Goal: Information Seeking & Learning: Compare options

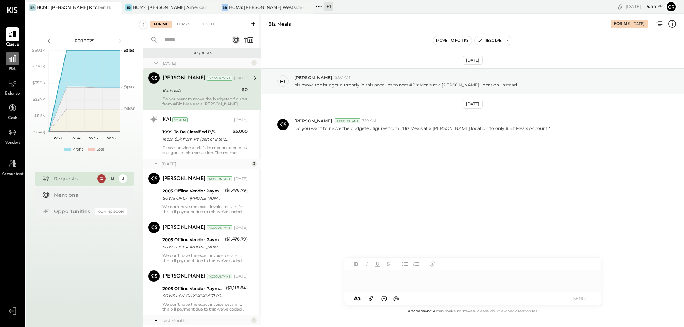
click at [11, 58] on icon at bounding box center [12, 58] width 9 height 9
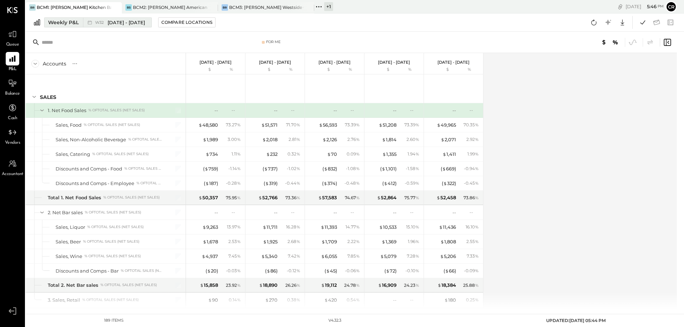
click at [72, 21] on div "Weekly P&L" at bounding box center [63, 22] width 31 height 7
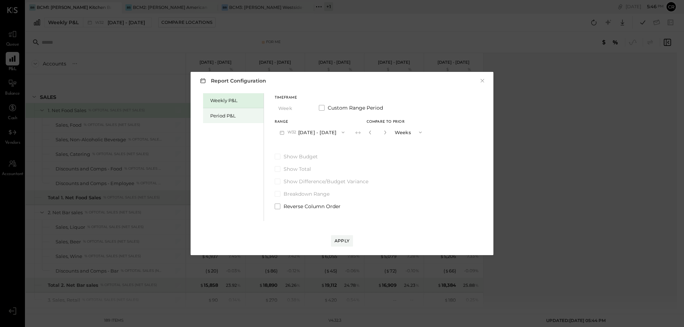
click at [221, 119] on div "Period P&L" at bounding box center [235, 116] width 50 height 7
click at [338, 135] on button "P09 [DATE] - [DATE]" at bounding box center [312, 132] width 74 height 13
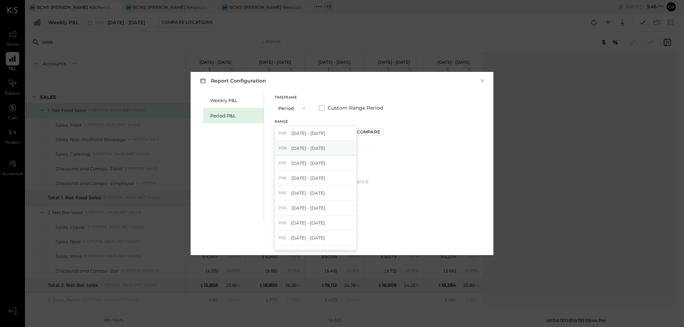
click at [325, 145] on span "[DATE] - [DATE]" at bounding box center [308, 148] width 34 height 6
click at [281, 157] on label "Show Budget" at bounding box center [329, 156] width 109 height 7
click at [339, 240] on div "Apply" at bounding box center [341, 241] width 15 height 6
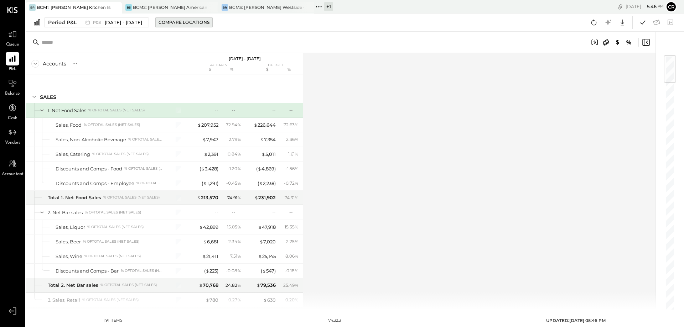
click at [191, 21] on div "Compare Locations" at bounding box center [184, 22] width 51 height 6
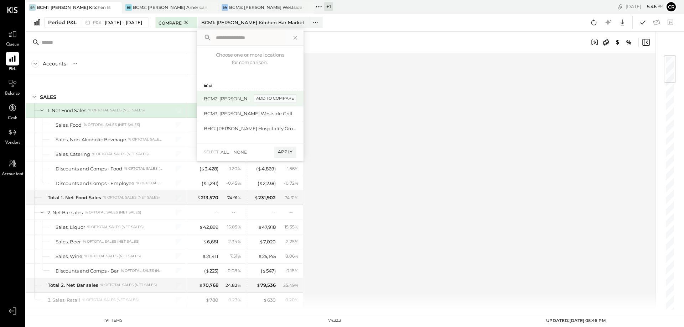
click at [292, 101] on div "add to compare" at bounding box center [275, 98] width 43 height 9
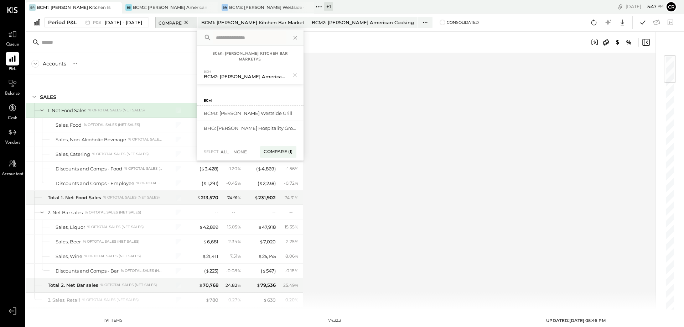
click at [182, 25] on span "Compare" at bounding box center [170, 22] width 23 height 7
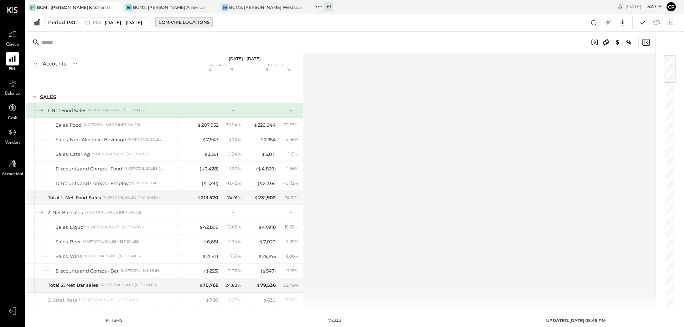
click at [189, 26] on button "Compare Locations" at bounding box center [183, 22] width 57 height 10
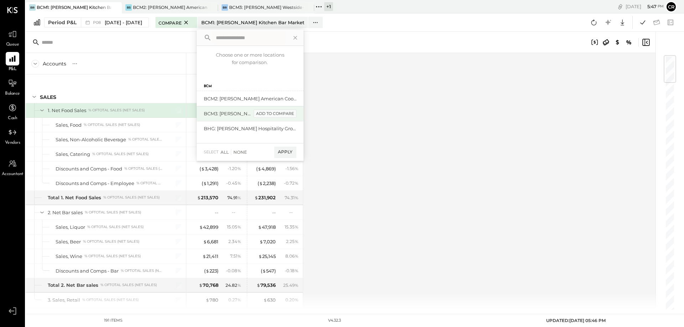
click at [281, 115] on div "add to compare" at bounding box center [275, 114] width 43 height 9
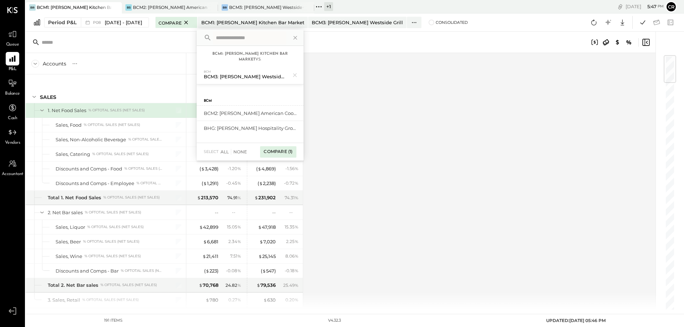
click at [290, 149] on div "Compare (1)" at bounding box center [278, 151] width 36 height 11
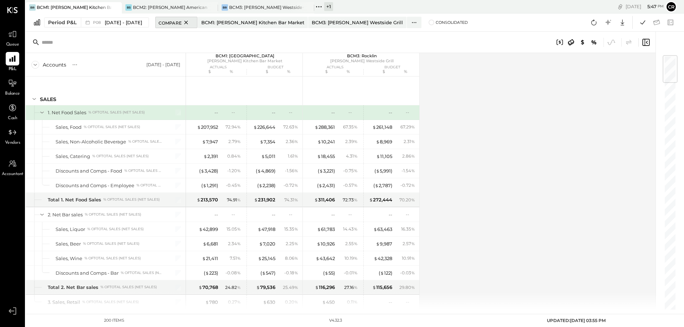
click at [191, 23] on icon at bounding box center [186, 22] width 9 height 9
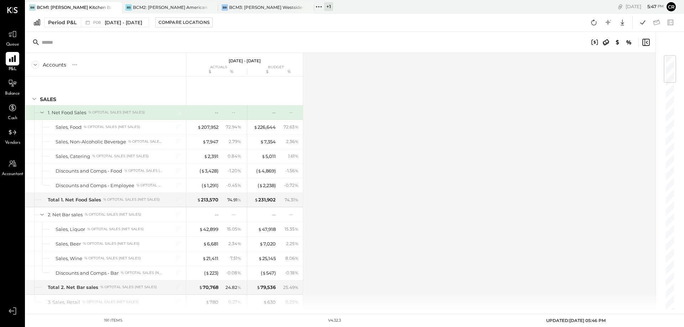
click at [14, 62] on icon at bounding box center [12, 58] width 9 height 9
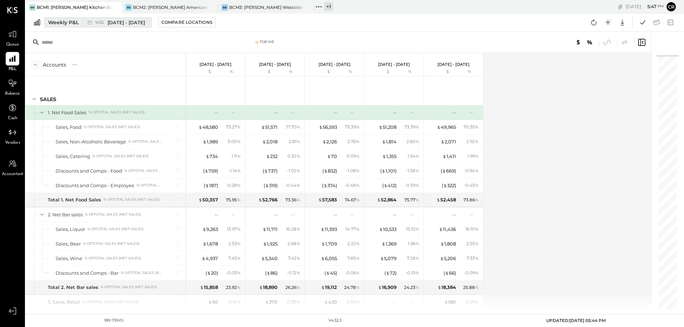
click at [67, 23] on div "Weekly P&L" at bounding box center [63, 22] width 31 height 7
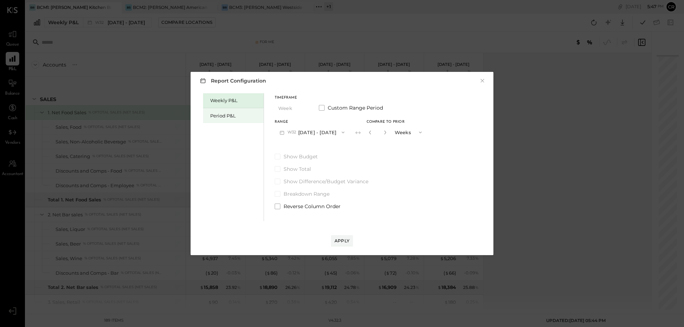
click at [223, 116] on div "Period P&L" at bounding box center [235, 116] width 50 height 7
click at [320, 134] on button "P09 [DATE] - [DATE]" at bounding box center [312, 132] width 74 height 13
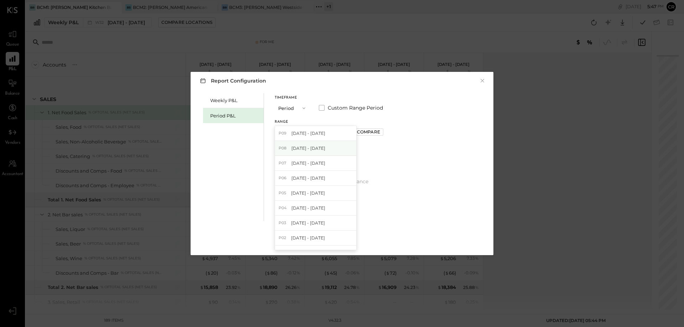
click at [325, 149] on span "[DATE] - [DATE]" at bounding box center [308, 148] width 34 height 6
click at [277, 156] on span at bounding box center [278, 157] width 6 height 6
click at [343, 240] on div "Apply" at bounding box center [341, 241] width 15 height 6
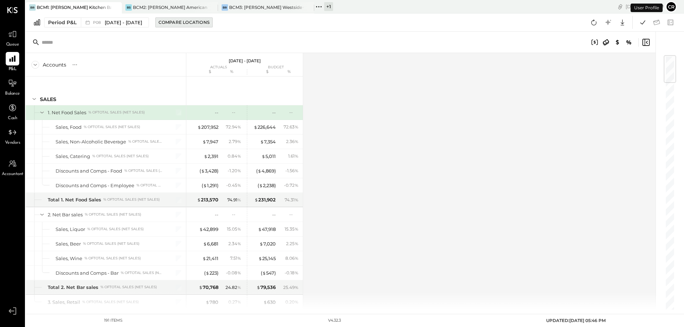
click at [199, 22] on div "Compare Locations" at bounding box center [184, 22] width 51 height 6
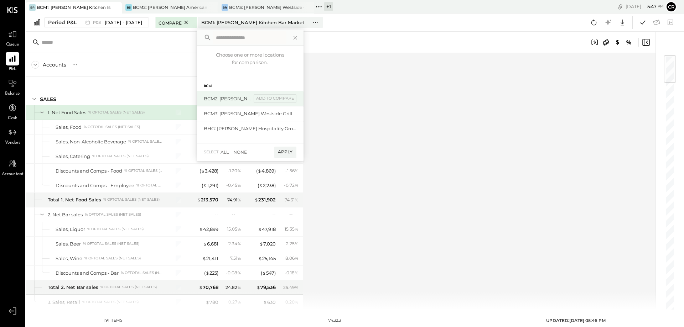
click at [274, 104] on div "BCM2: Sacramento - [PERSON_NAME] American Cooking add to compare" at bounding box center [250, 98] width 107 height 15
click at [273, 99] on div "add to compare" at bounding box center [275, 98] width 43 height 9
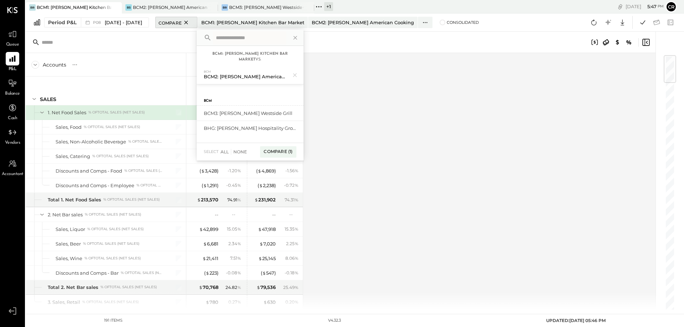
click at [182, 24] on span "Compare" at bounding box center [170, 22] width 23 height 7
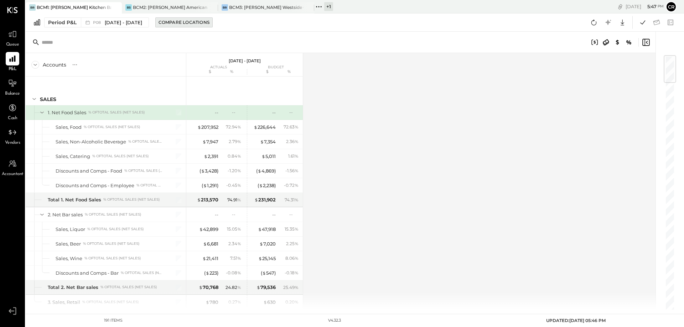
click at [184, 20] on div "Compare Locations" at bounding box center [184, 22] width 51 height 6
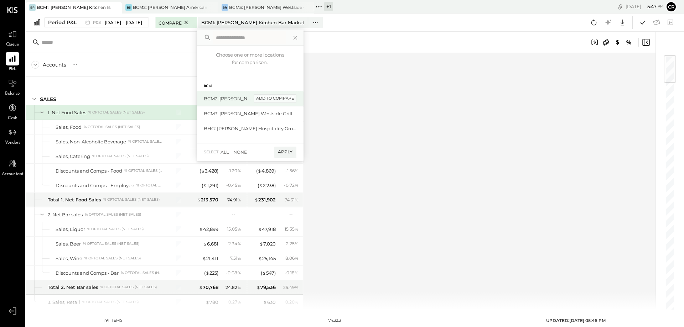
click at [276, 99] on div "add to compare" at bounding box center [275, 98] width 43 height 9
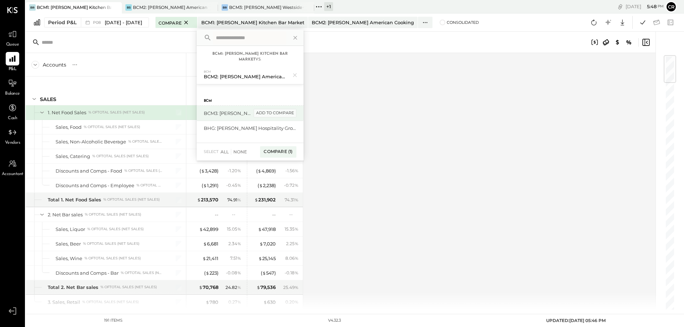
click at [270, 113] on div "add to compare" at bounding box center [275, 113] width 43 height 9
click at [285, 155] on div "Compare (2)" at bounding box center [277, 154] width 37 height 11
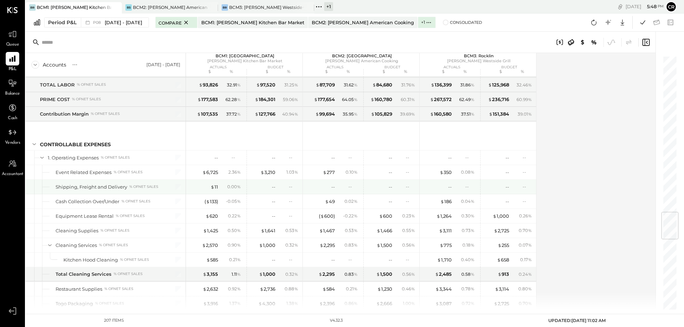
scroll to position [1318, 0]
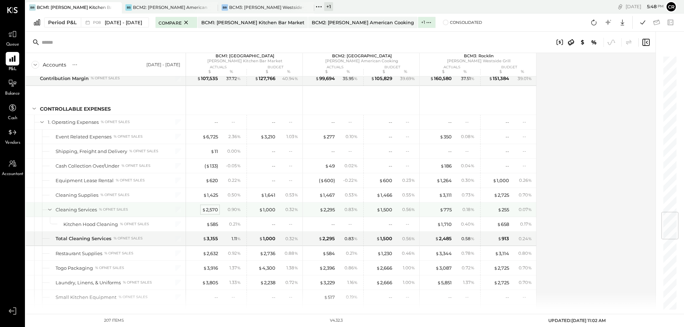
click at [212, 210] on div "$ 2,570" at bounding box center [210, 210] width 16 height 7
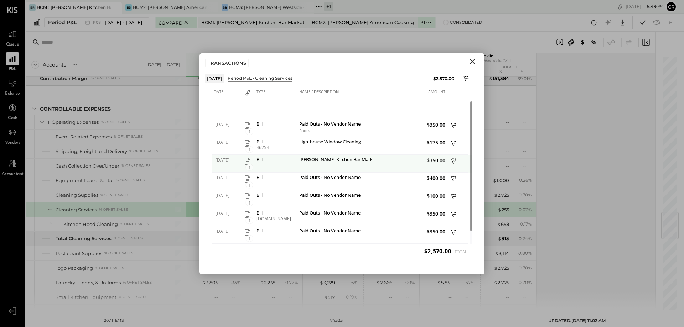
click at [258, 160] on div "Bill" at bounding box center [275, 159] width 39 height 5
click at [245, 162] on icon "button" at bounding box center [248, 161] width 6 height 7
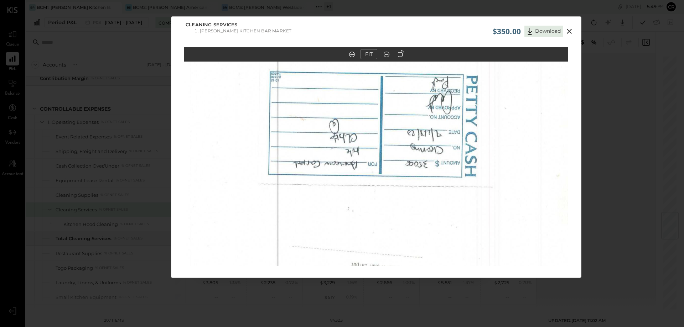
click at [567, 29] on icon at bounding box center [569, 31] width 9 height 9
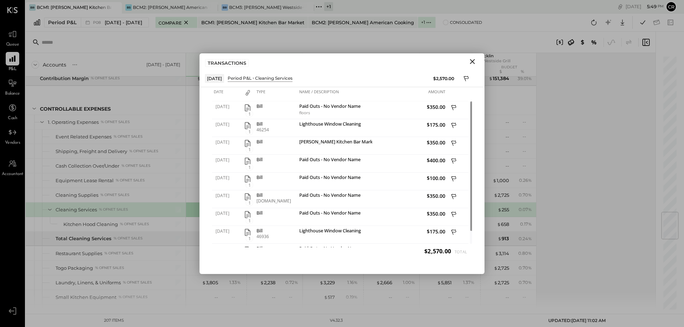
click at [472, 63] on icon "Close" at bounding box center [472, 61] width 9 height 9
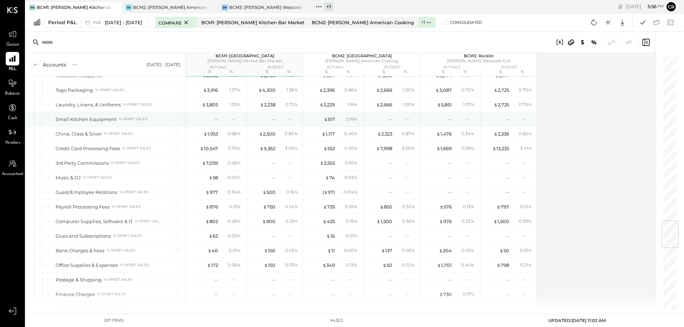
scroll to position [1354, 0]
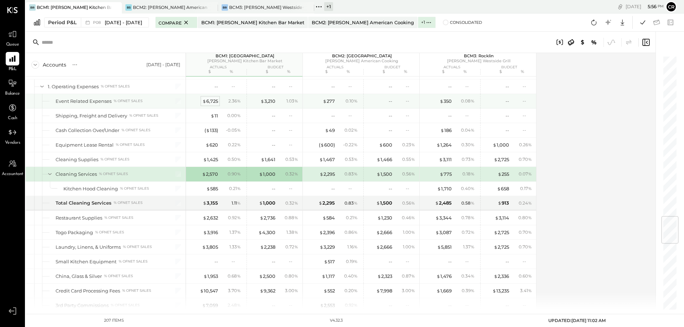
click at [210, 101] on div "$ 6,725" at bounding box center [210, 101] width 16 height 7
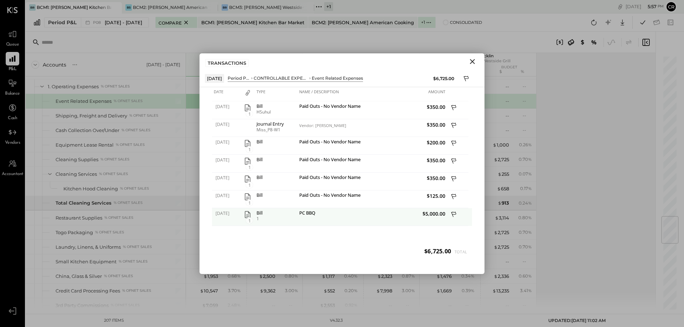
click at [250, 214] on icon "button" at bounding box center [248, 214] width 6 height 7
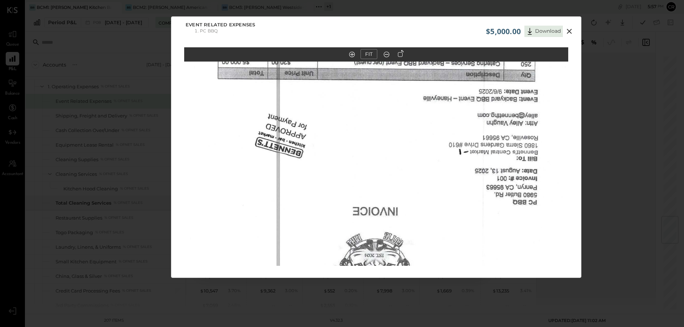
click at [569, 34] on icon at bounding box center [569, 31] width 9 height 9
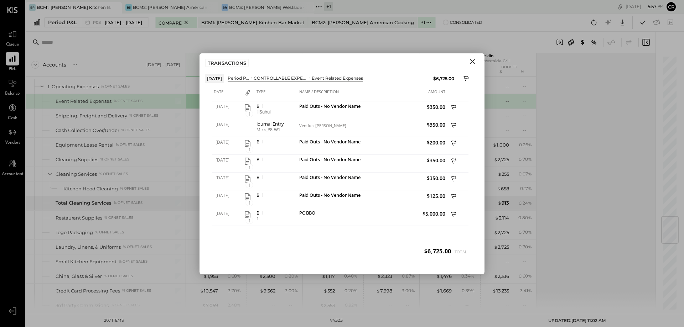
click at [475, 61] on icon "Close" at bounding box center [472, 61] width 9 height 9
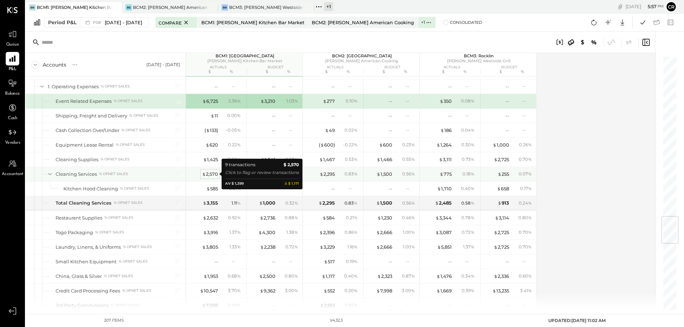
click at [207, 173] on div "$ 2,570" at bounding box center [210, 174] width 16 height 7
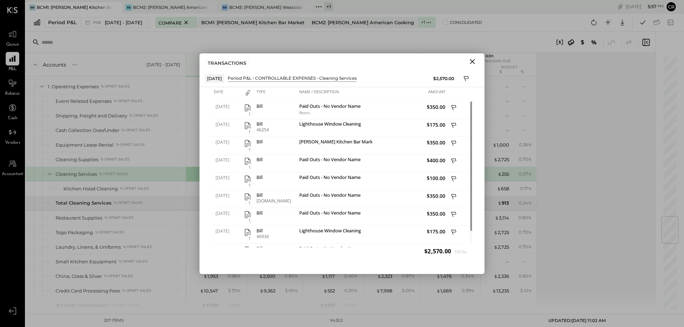
click at [476, 61] on icon "Close" at bounding box center [472, 61] width 9 height 9
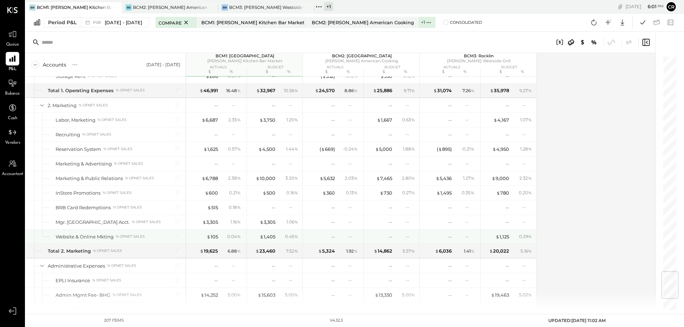
scroll to position [1852, 0]
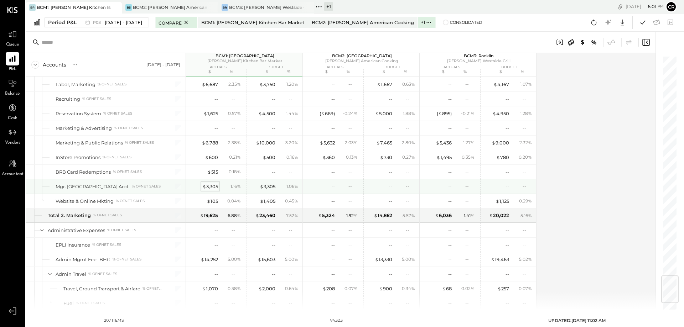
click at [204, 188] on span "$" at bounding box center [204, 187] width 4 height 6
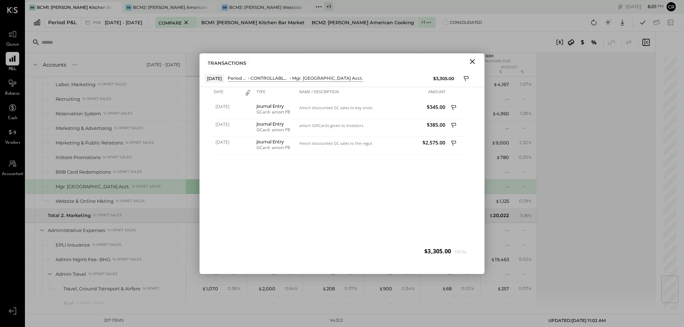
click at [474, 61] on icon "Close" at bounding box center [472, 61] width 9 height 9
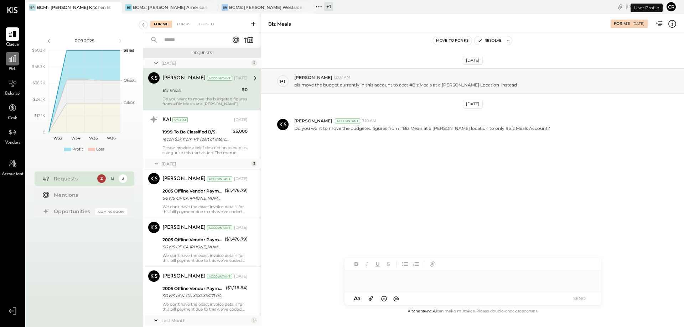
click at [12, 64] on div at bounding box center [13, 59] width 14 height 14
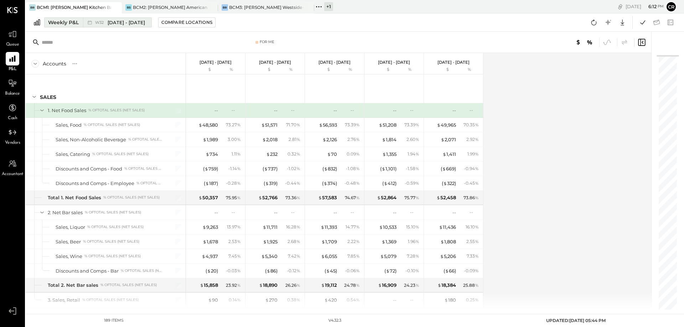
click at [66, 25] on div "Weekly P&L" at bounding box center [63, 22] width 31 height 7
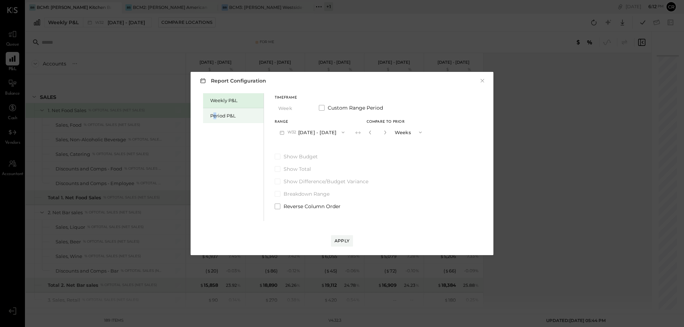
click at [215, 116] on div "Period P&L" at bounding box center [235, 116] width 50 height 7
click at [276, 157] on span at bounding box center [278, 157] width 6 height 6
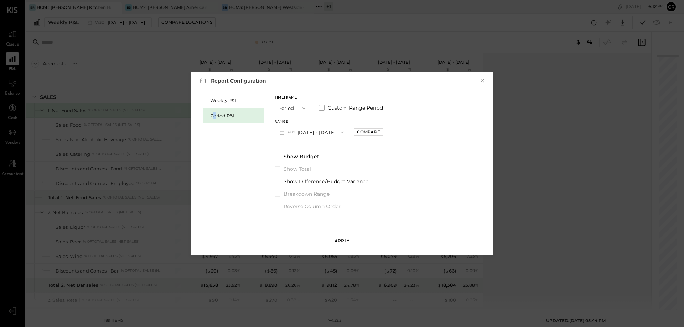
click at [339, 242] on div "Apply" at bounding box center [341, 241] width 15 height 6
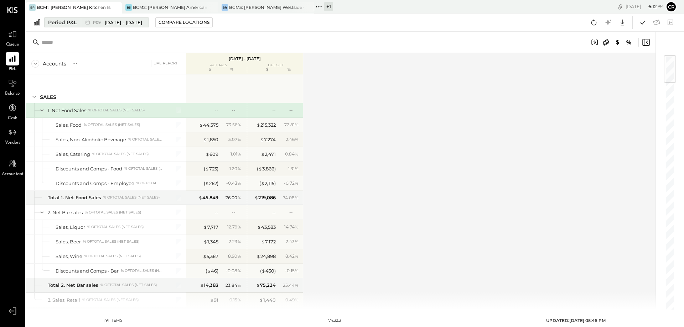
click at [141, 25] on span "[DATE] - [DATE]" at bounding box center [123, 22] width 37 height 7
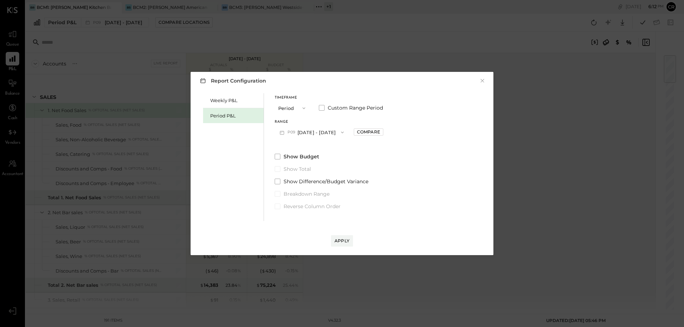
click at [307, 135] on button "P09 [DATE] - [DATE]" at bounding box center [312, 132] width 74 height 13
click at [312, 149] on span "[DATE] - [DATE]" at bounding box center [308, 148] width 34 height 6
click at [346, 243] on div "Apply" at bounding box center [341, 241] width 15 height 6
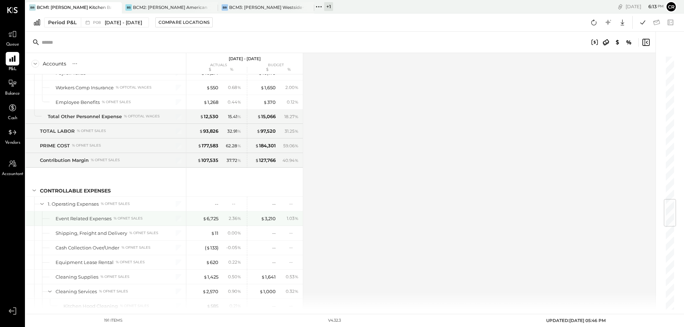
scroll to position [1211, 0]
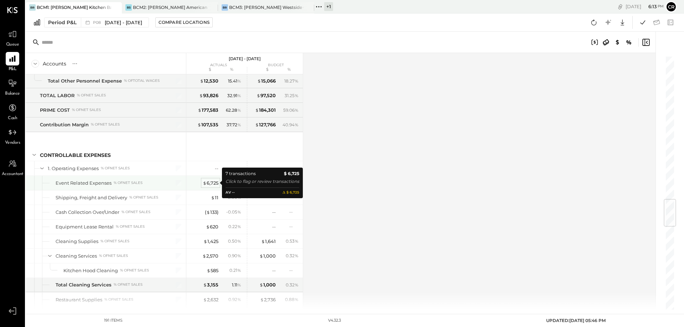
click at [209, 182] on div "$ 6,725" at bounding box center [211, 183] width 16 height 7
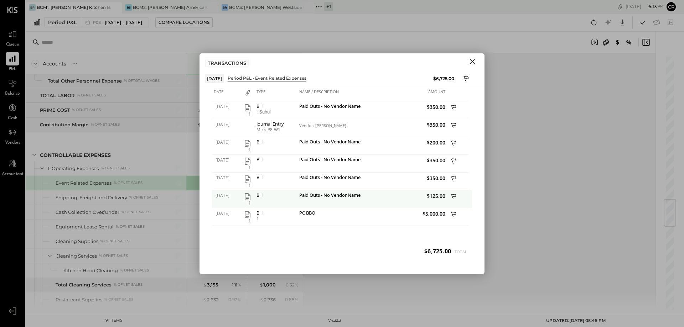
click at [246, 198] on icon "button" at bounding box center [248, 196] width 6 height 7
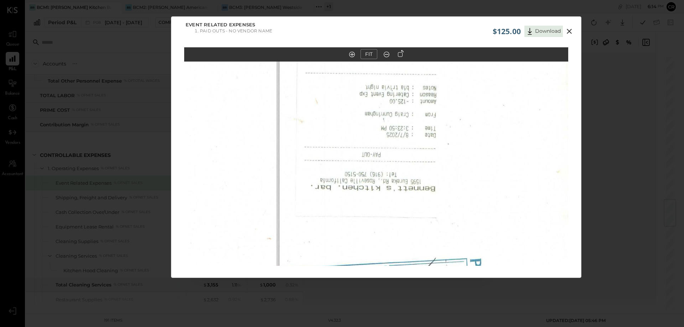
click at [566, 31] on icon at bounding box center [569, 31] width 9 height 9
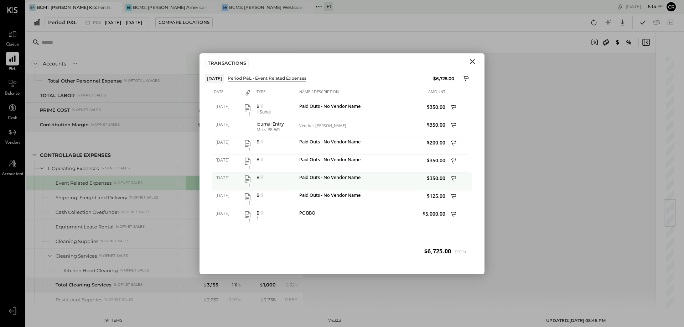
click at [346, 182] on div "Paid Outs - No Vendor Name" at bounding box center [334, 182] width 75 height 18
click at [346, 178] on div "Paid Outs - No Vendor Name" at bounding box center [334, 178] width 71 height 7
click at [246, 176] on icon "button" at bounding box center [247, 179] width 9 height 9
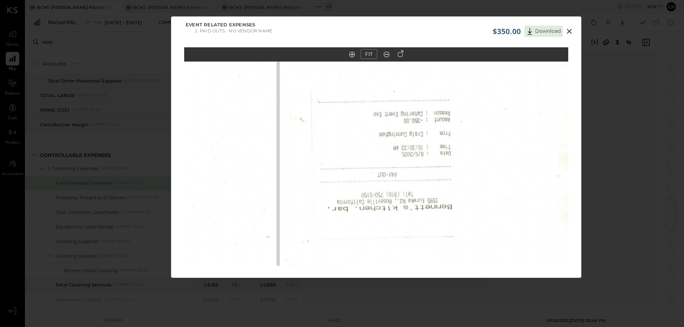
click at [569, 32] on icon at bounding box center [569, 31] width 5 height 5
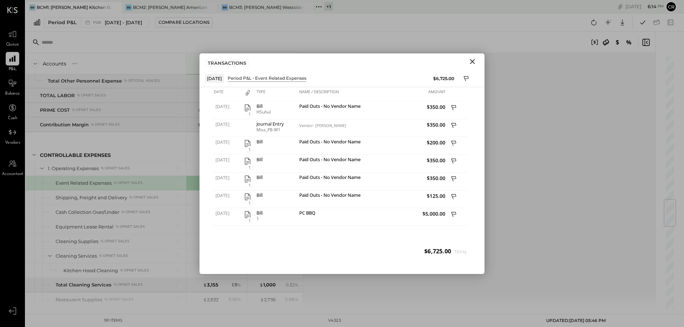
click at [474, 61] on icon "Close" at bounding box center [472, 61] width 9 height 9
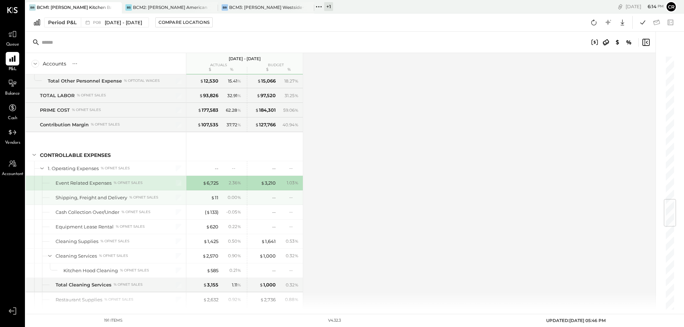
scroll to position [1247, 0]
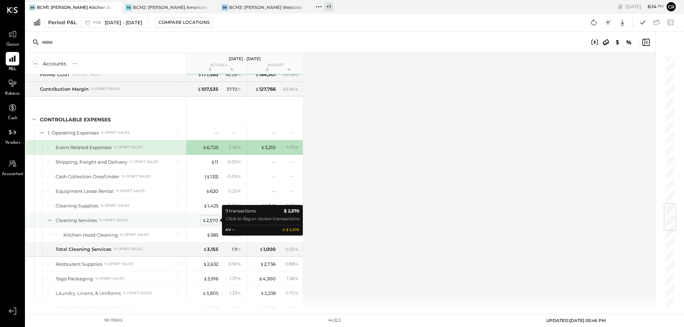
click at [216, 220] on div "$ 2,570" at bounding box center [210, 220] width 16 height 7
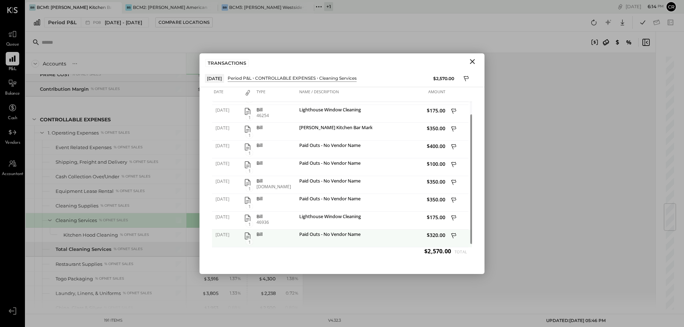
click at [248, 235] on icon "button" at bounding box center [247, 236] width 9 height 9
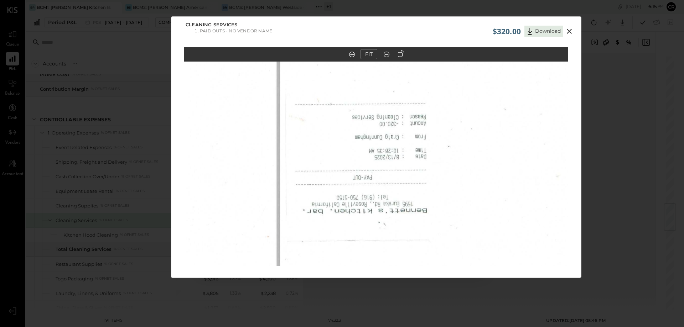
click at [569, 32] on icon at bounding box center [569, 31] width 5 height 5
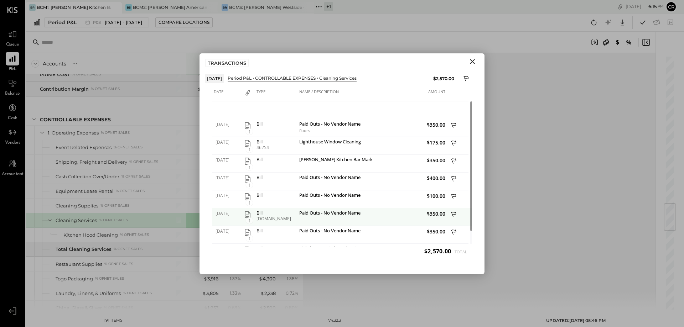
click at [246, 214] on icon "button" at bounding box center [247, 215] width 9 height 9
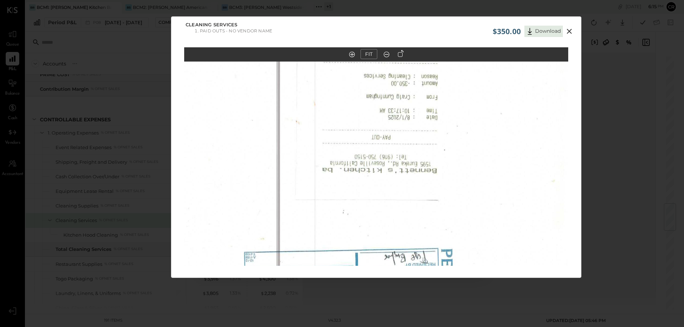
click at [571, 33] on icon at bounding box center [569, 31] width 9 height 9
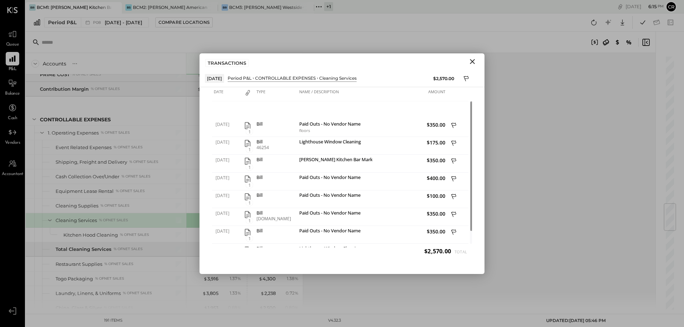
click at [471, 61] on icon "Close" at bounding box center [472, 61] width 5 height 5
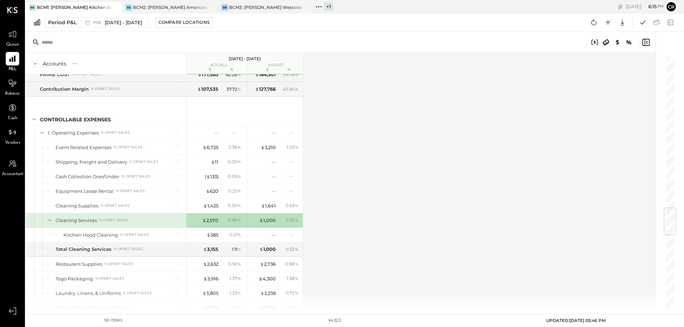
scroll to position [1282, 0]
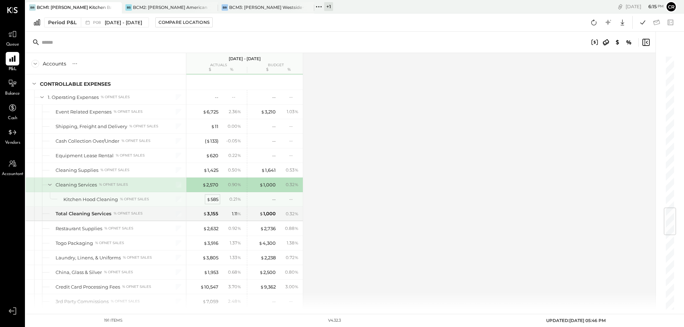
click at [215, 201] on div "$ 585" at bounding box center [213, 199] width 12 height 7
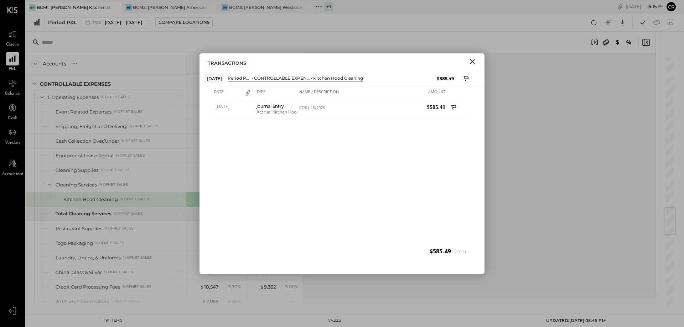
click at [474, 61] on icon "Close" at bounding box center [472, 61] width 9 height 9
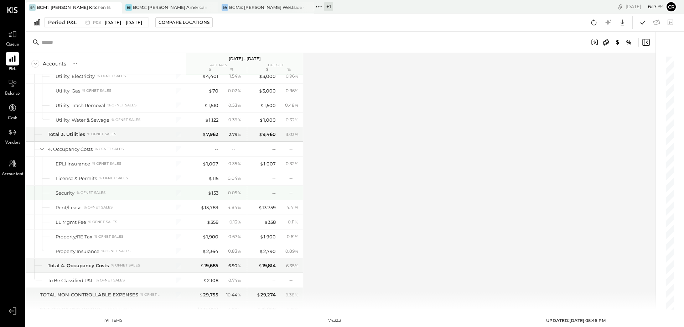
scroll to position [2244, 0]
